Goal: Find contact information: Find contact information

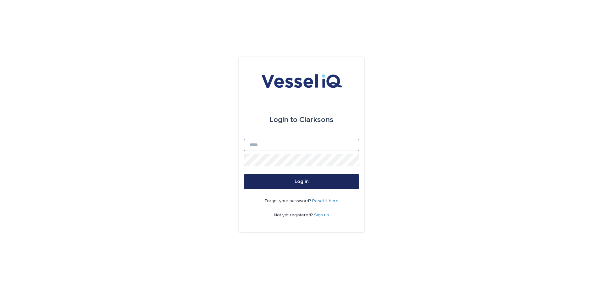
type input "**********"
click at [297, 178] on button "Log in" at bounding box center [302, 181] width 116 height 15
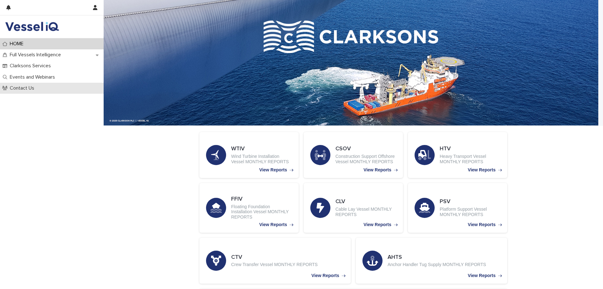
click at [31, 89] on p "Contact Us" at bounding box center [23, 88] width 32 height 6
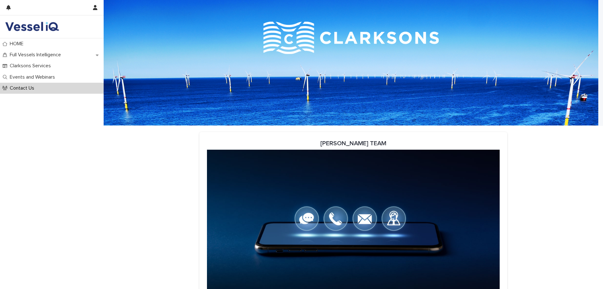
scroll to position [69, 0]
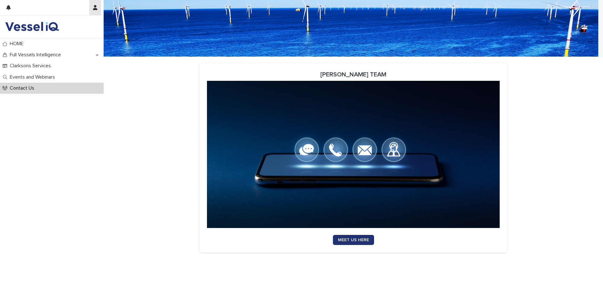
click at [95, 8] on icon "button" at bounding box center [95, 7] width 4 height 5
click at [19, 45] on div at bounding box center [301, 144] width 603 height 289
